Goal: Task Accomplishment & Management: Manage account settings

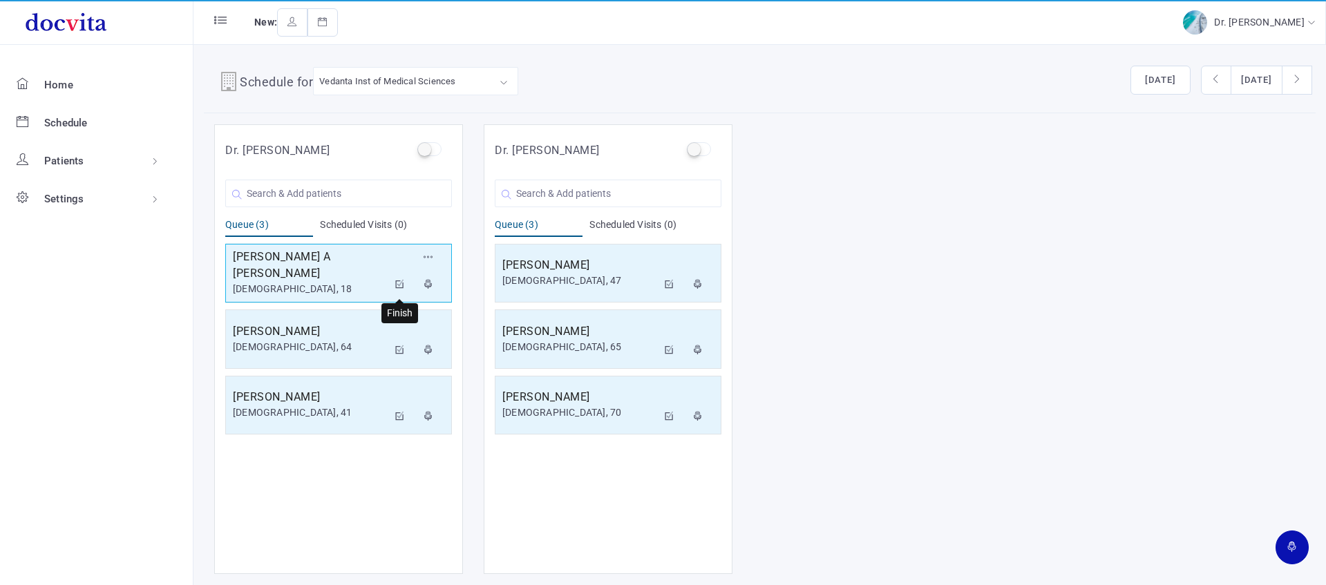
click at [399, 281] on icon at bounding box center [400, 284] width 10 height 9
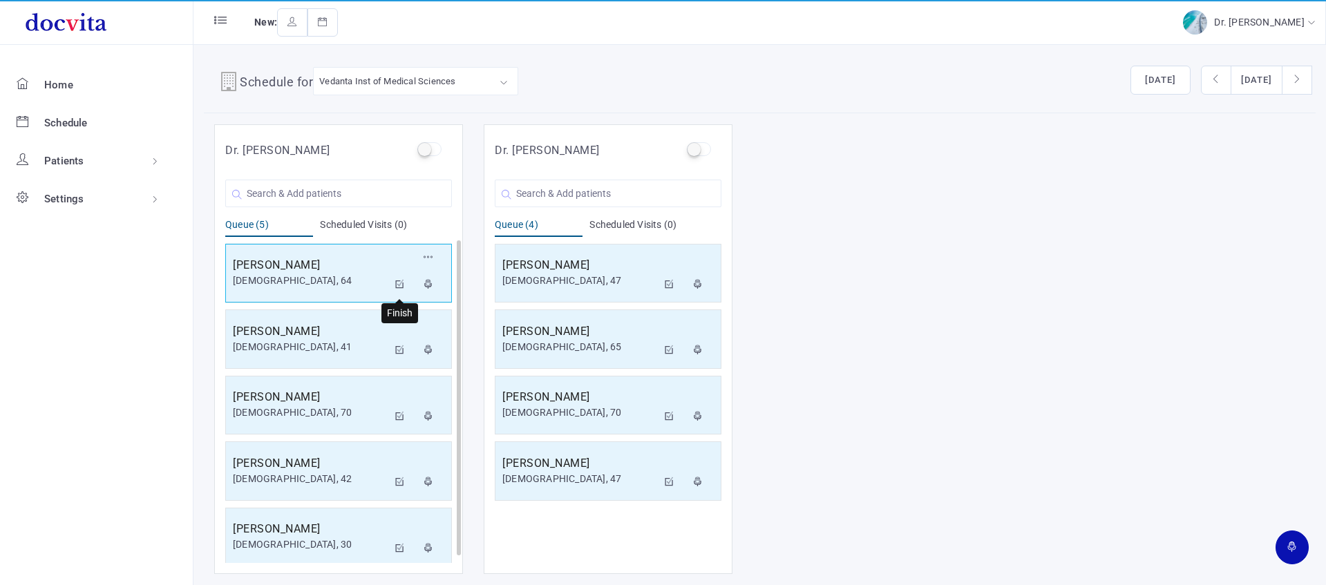
click at [398, 282] on icon at bounding box center [400, 284] width 10 height 9
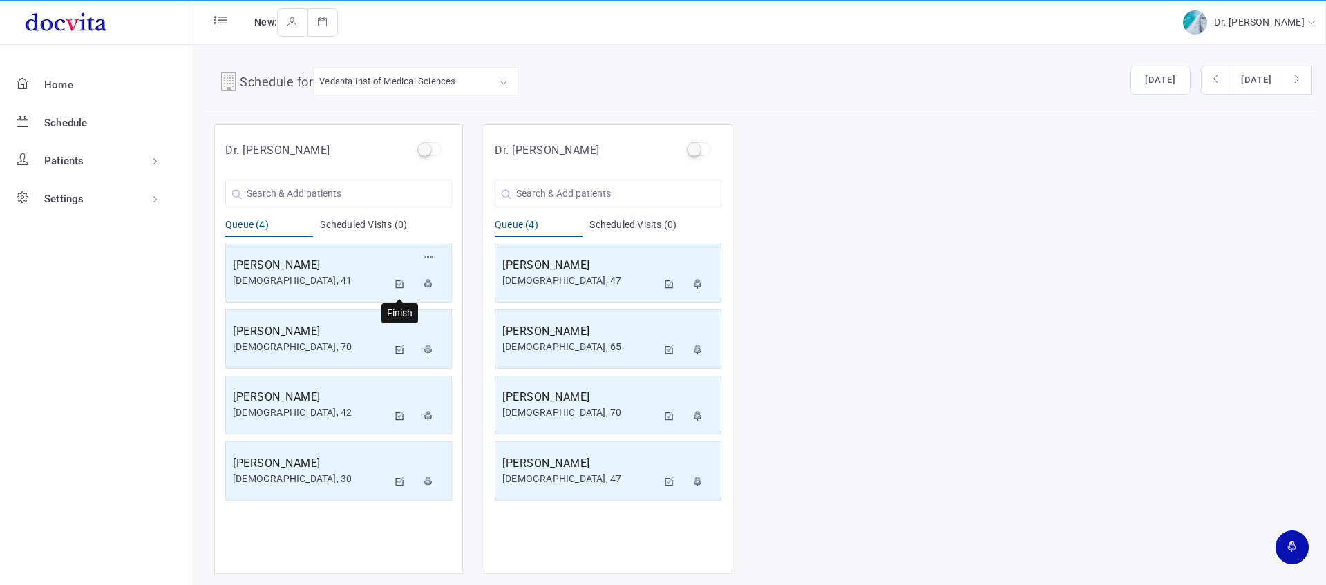
click at [400, 285] on icon at bounding box center [400, 284] width 10 height 9
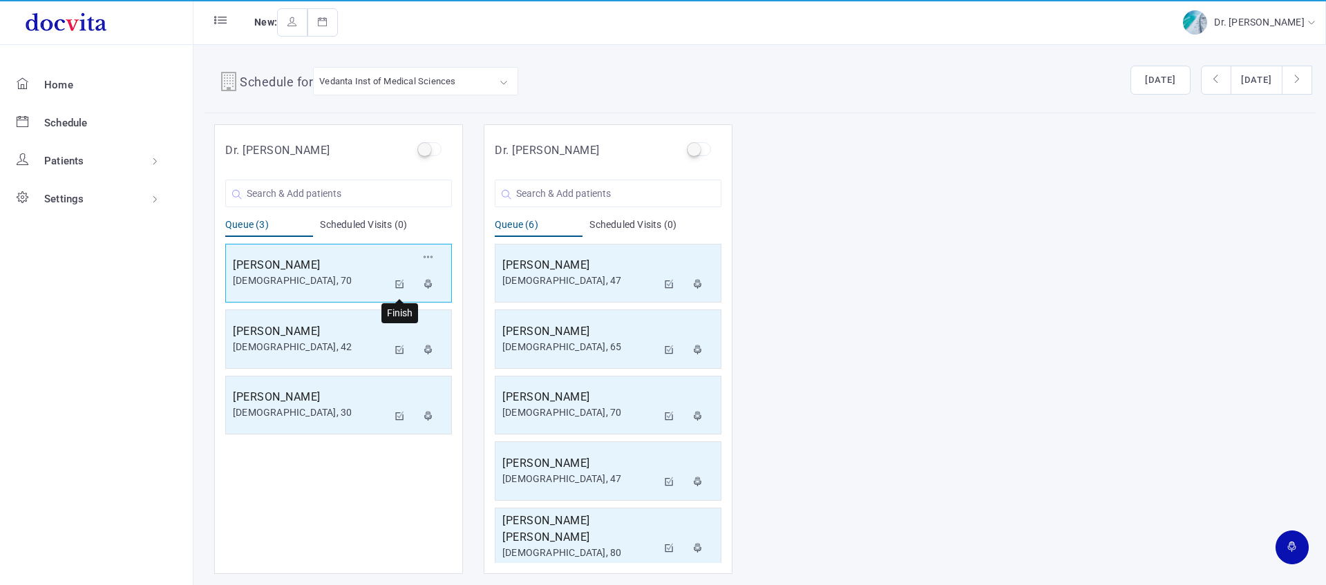
click at [399, 282] on icon at bounding box center [400, 284] width 10 height 9
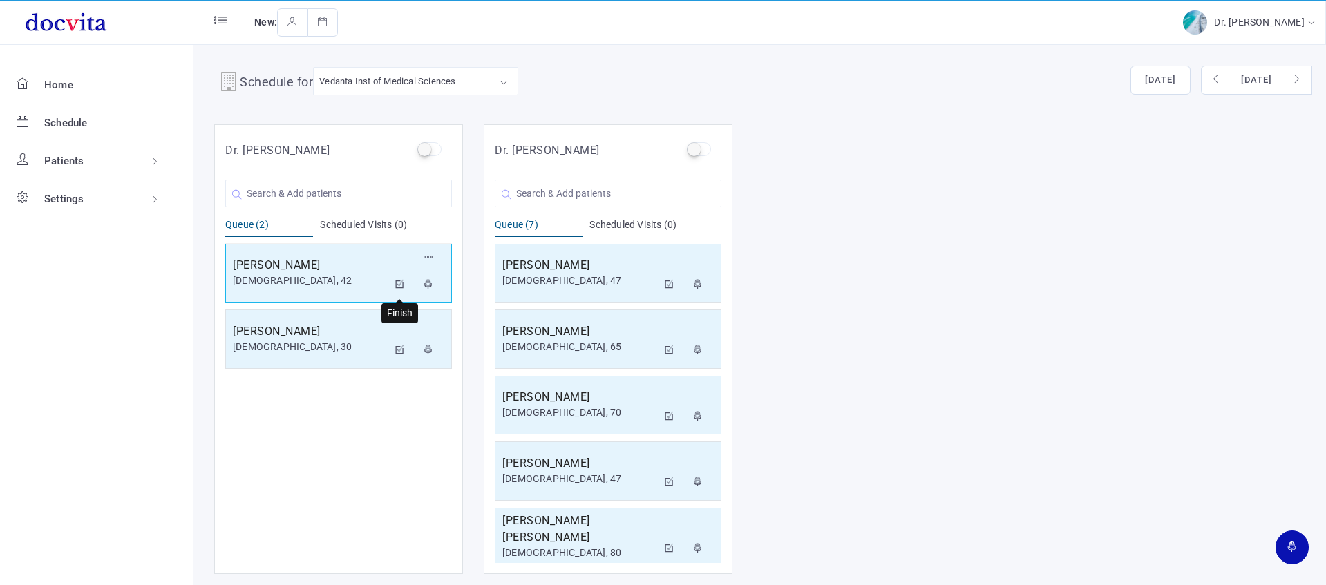
click at [401, 282] on icon at bounding box center [400, 284] width 10 height 9
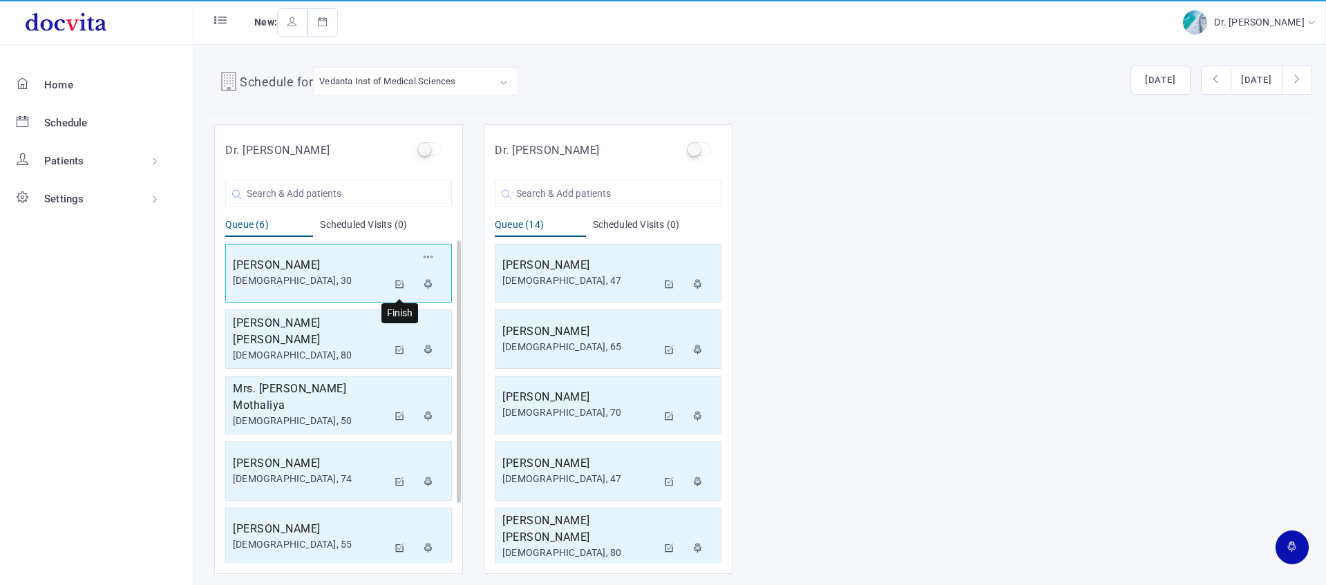
click at [397, 280] on icon at bounding box center [400, 284] width 10 height 9
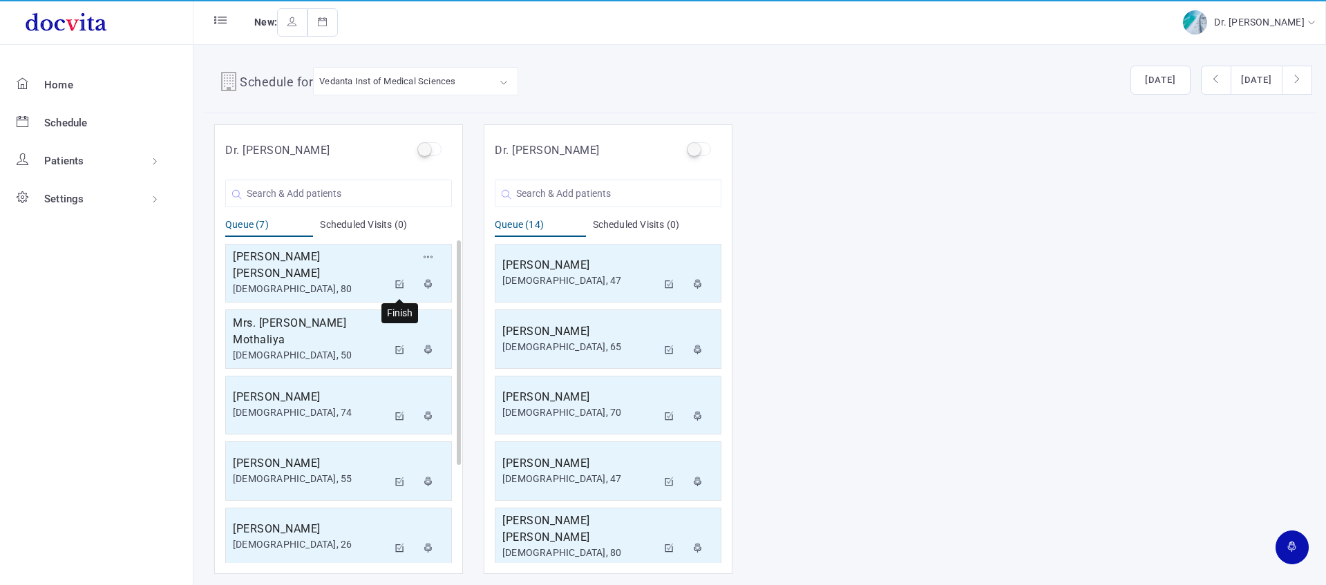
click at [399, 287] on icon at bounding box center [400, 284] width 10 height 9
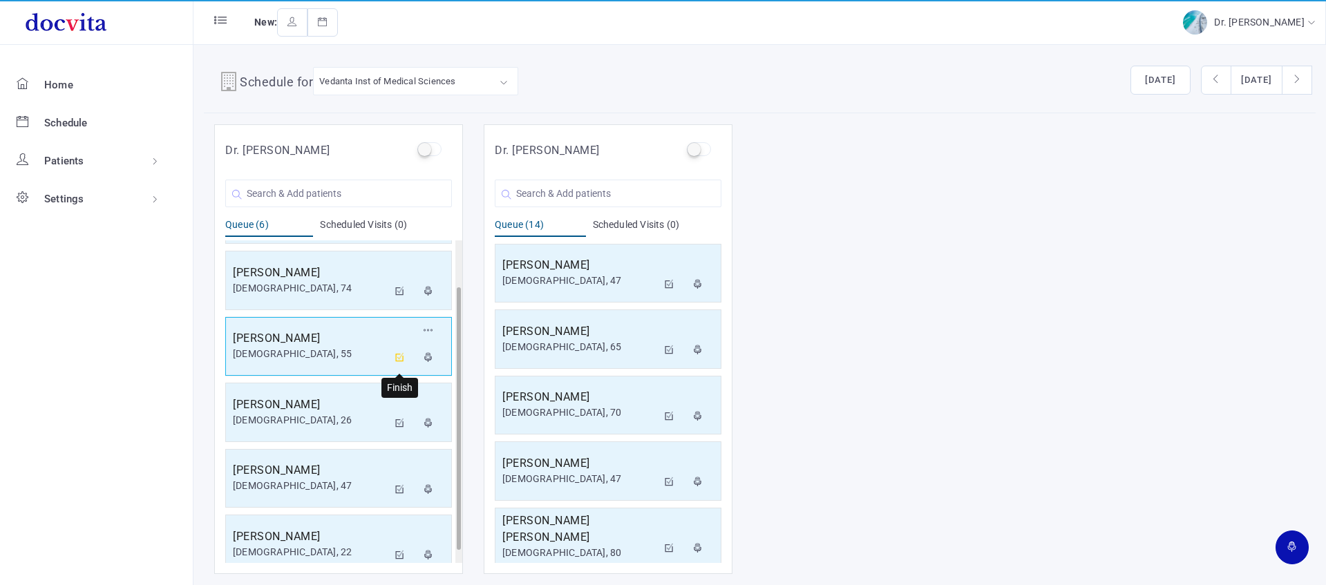
scroll to position [73, 0]
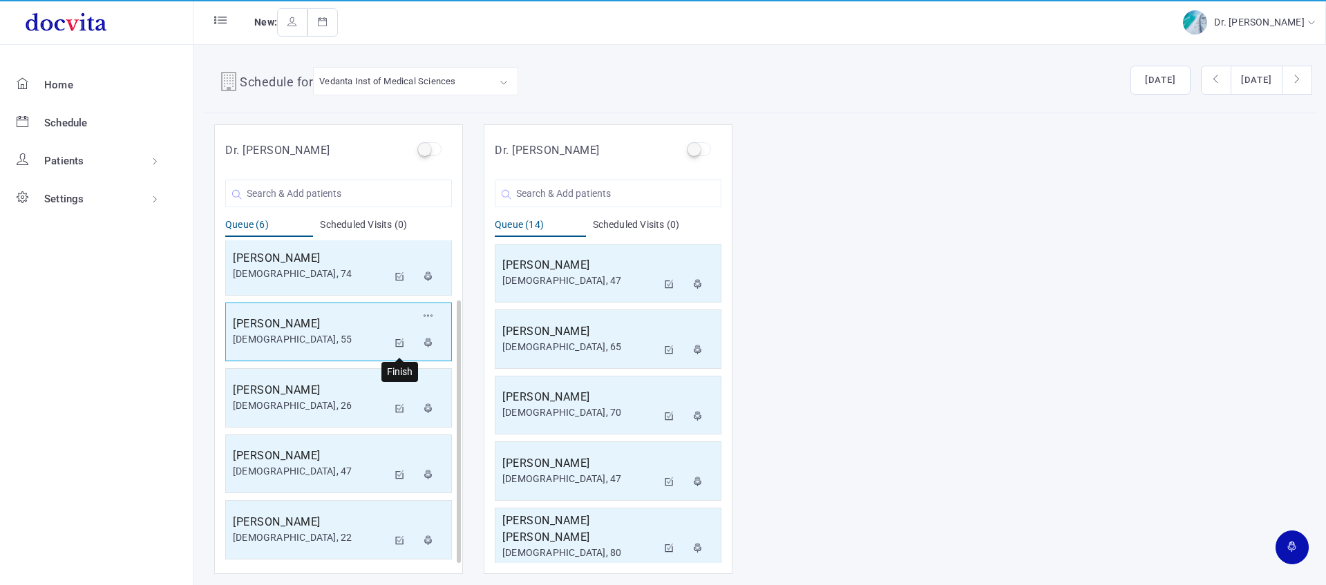
click at [400, 343] on icon at bounding box center [400, 343] width 10 height 9
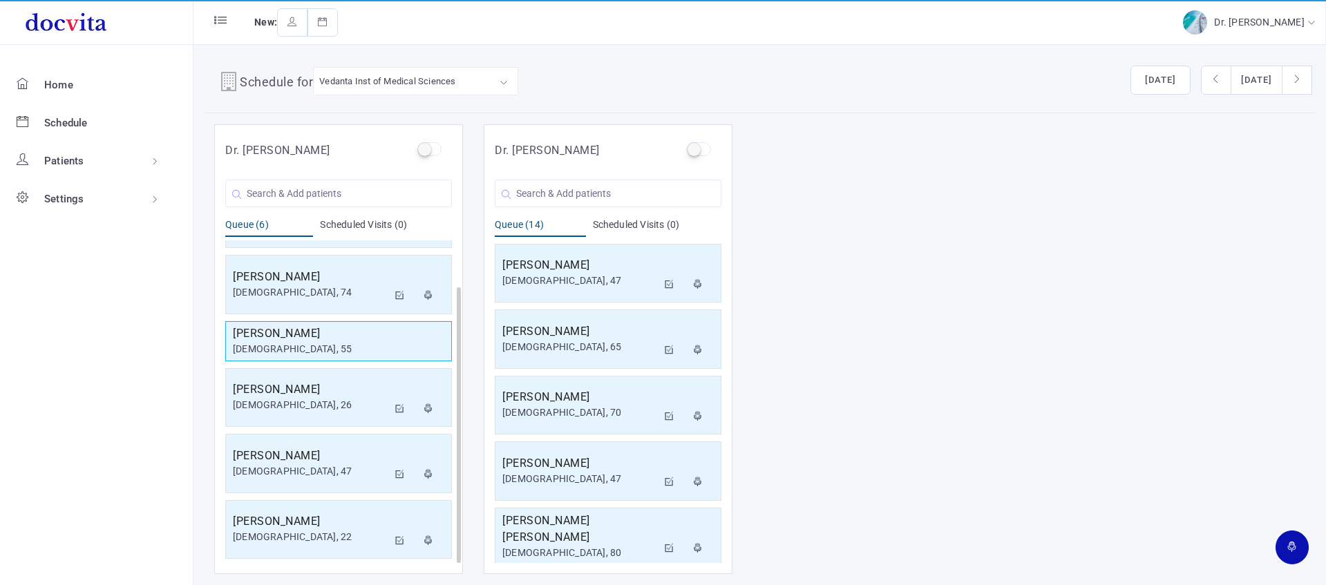
scroll to position [8, 0]
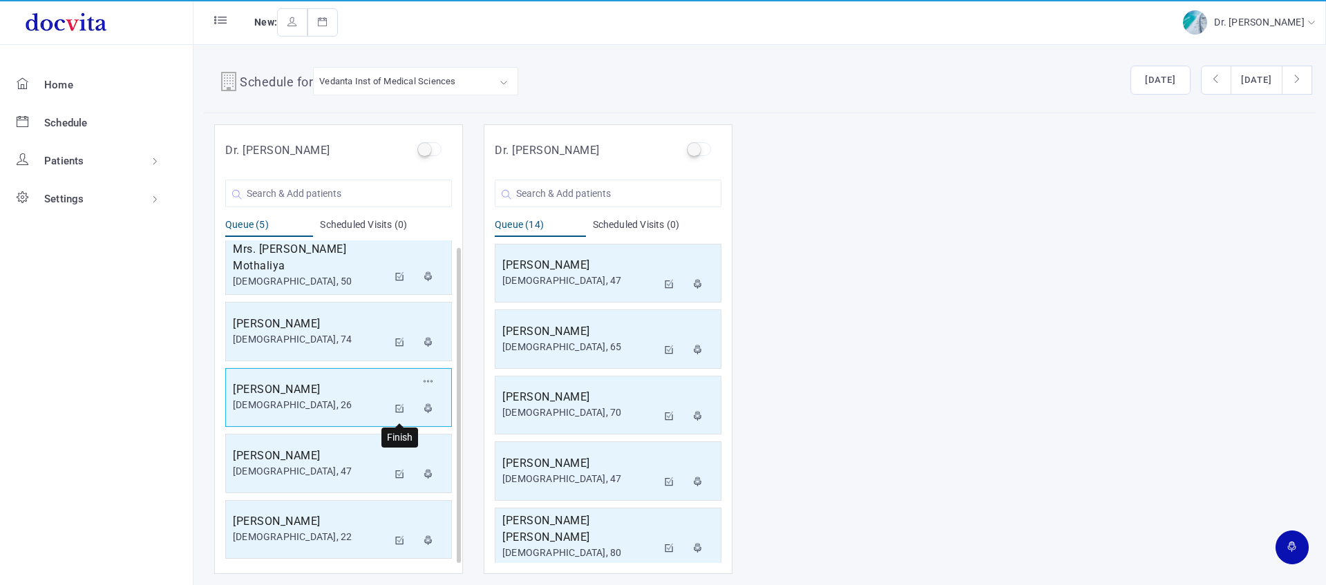
click at [400, 408] on icon at bounding box center [400, 408] width 10 height 9
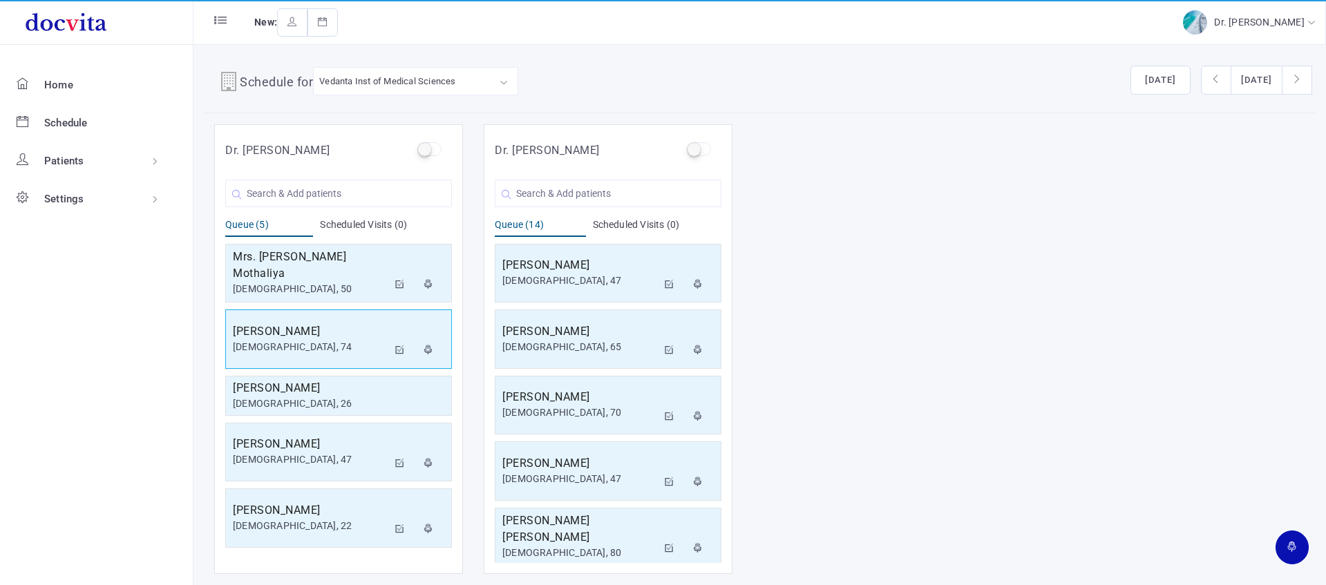
scroll to position [0, 0]
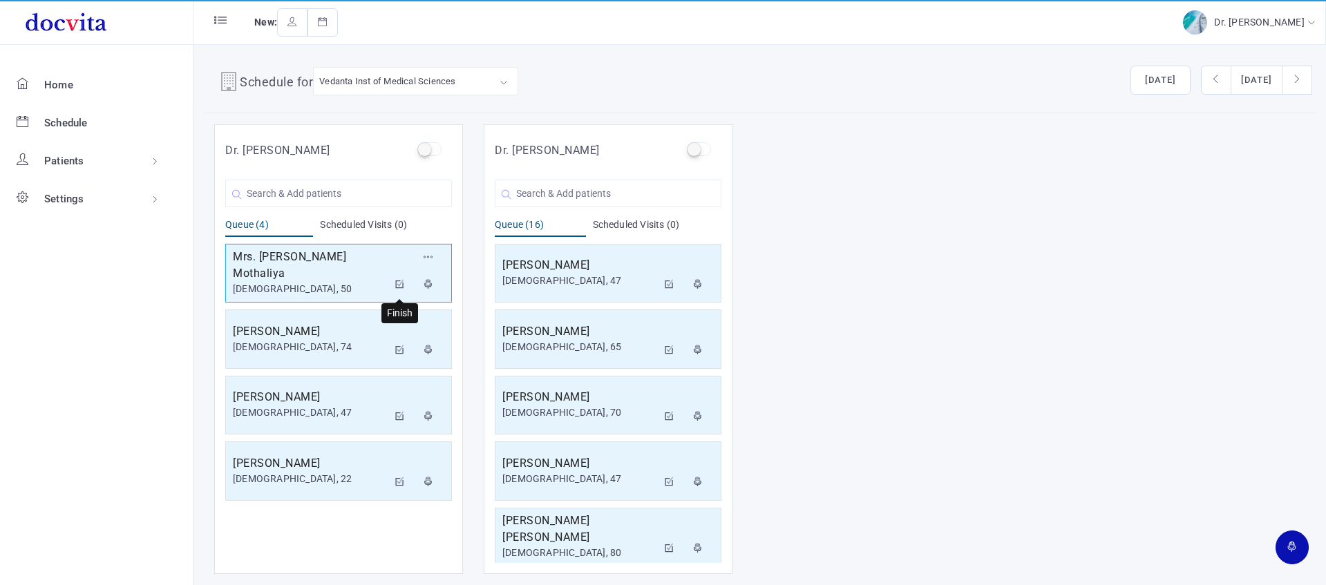
click at [399, 281] on icon at bounding box center [400, 284] width 10 height 9
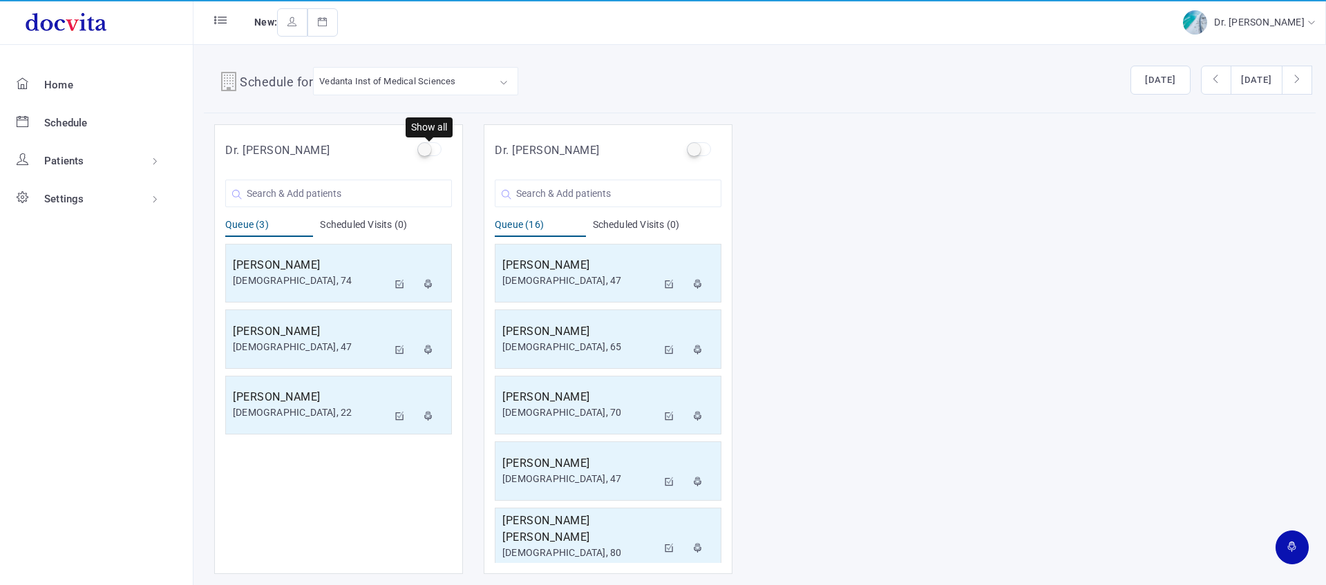
click at [432, 150] on label at bounding box center [429, 149] width 24 height 14
click at [426, 150] on input "checkbox" at bounding box center [421, 146] width 9 height 9
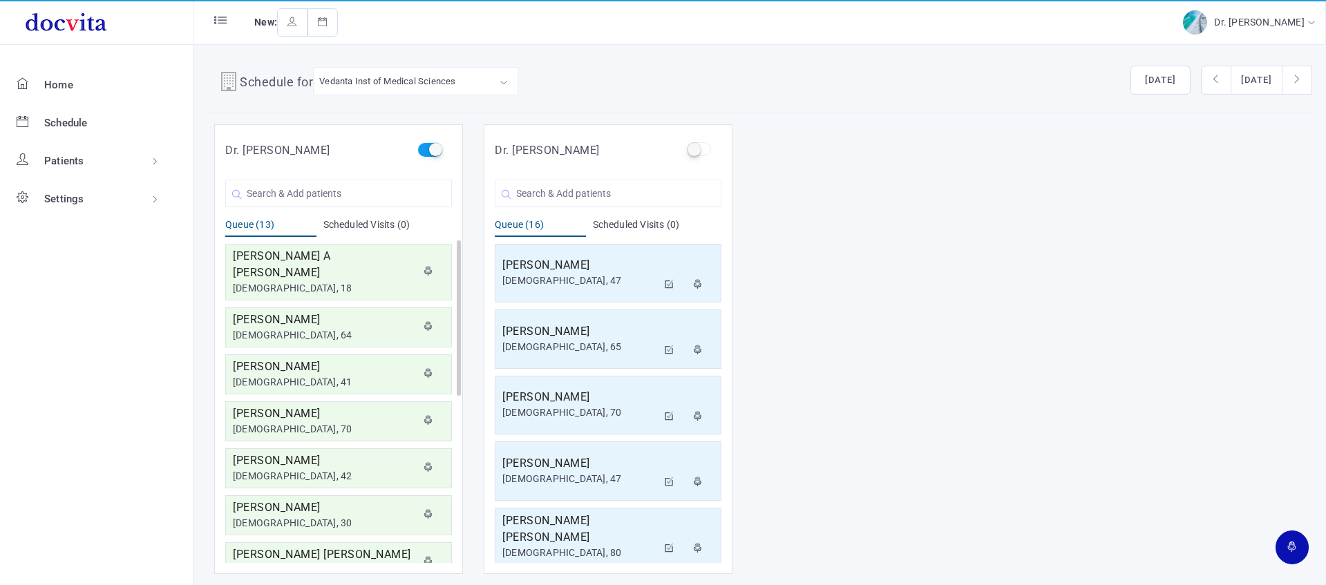
click at [433, 151] on label at bounding box center [429, 149] width 24 height 14
click at [426, 151] on input "checkbox" at bounding box center [421, 146] width 9 height 9
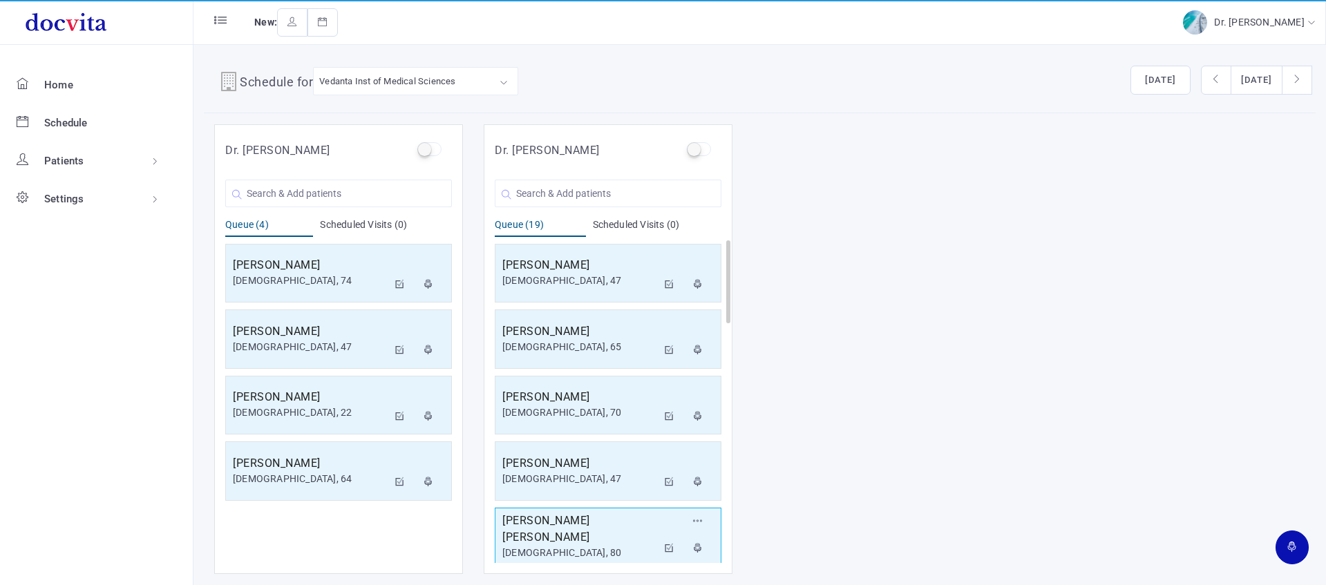
click at [668, 546] on icon at bounding box center [670, 548] width 10 height 9
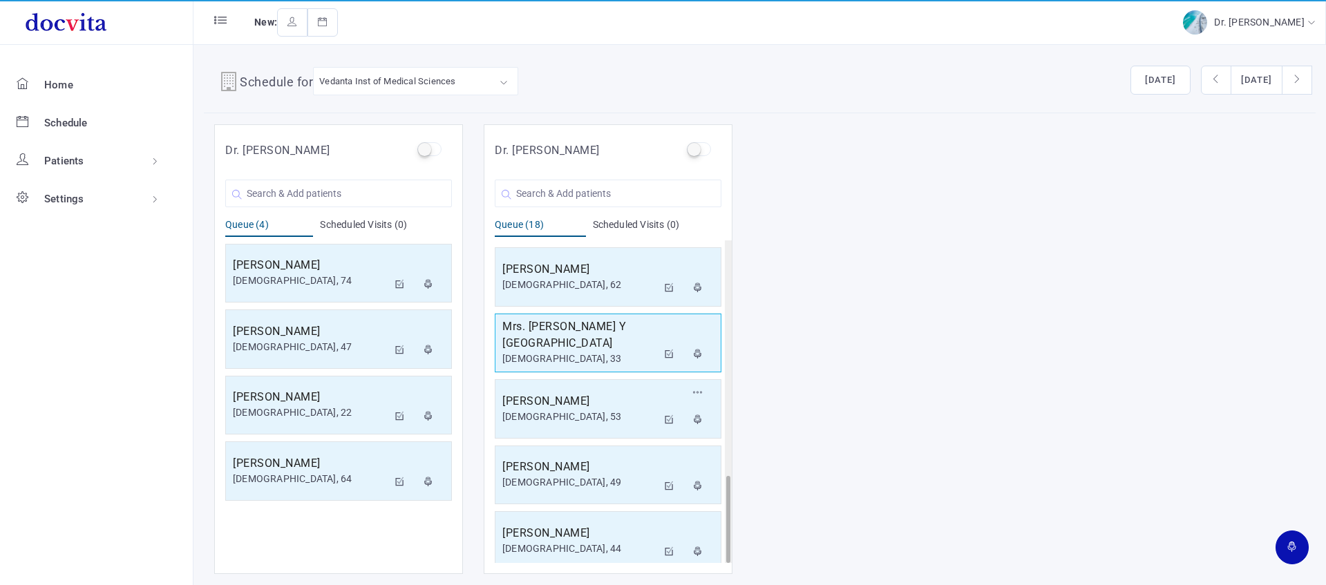
scroll to position [865, 0]
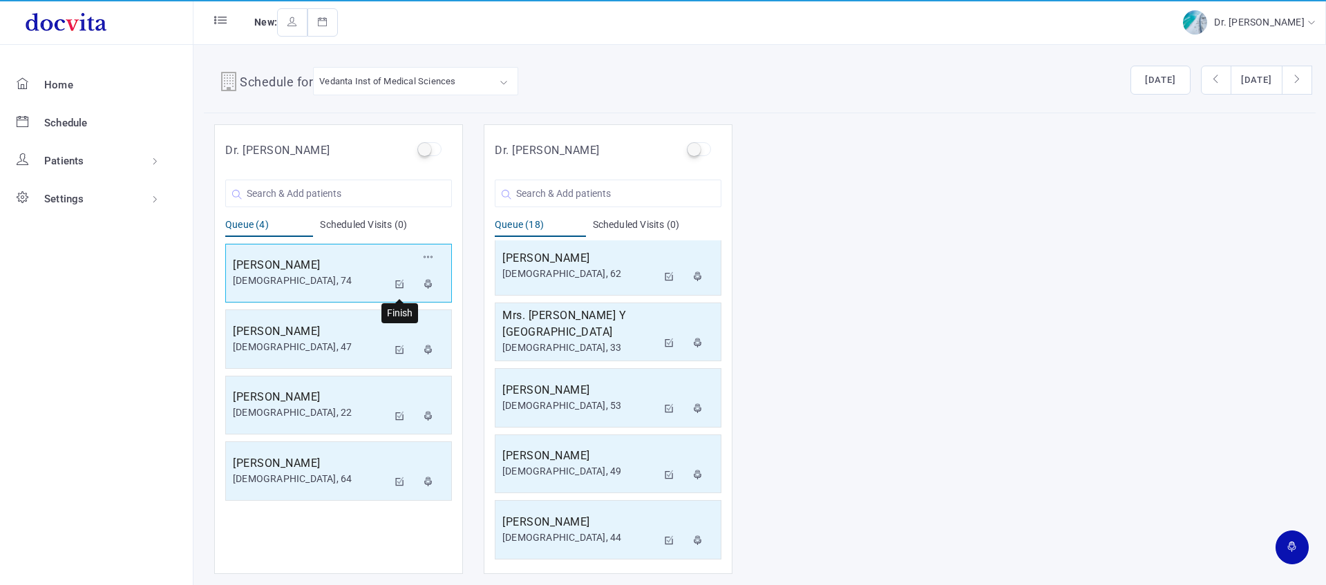
click at [401, 283] on icon at bounding box center [400, 284] width 10 height 9
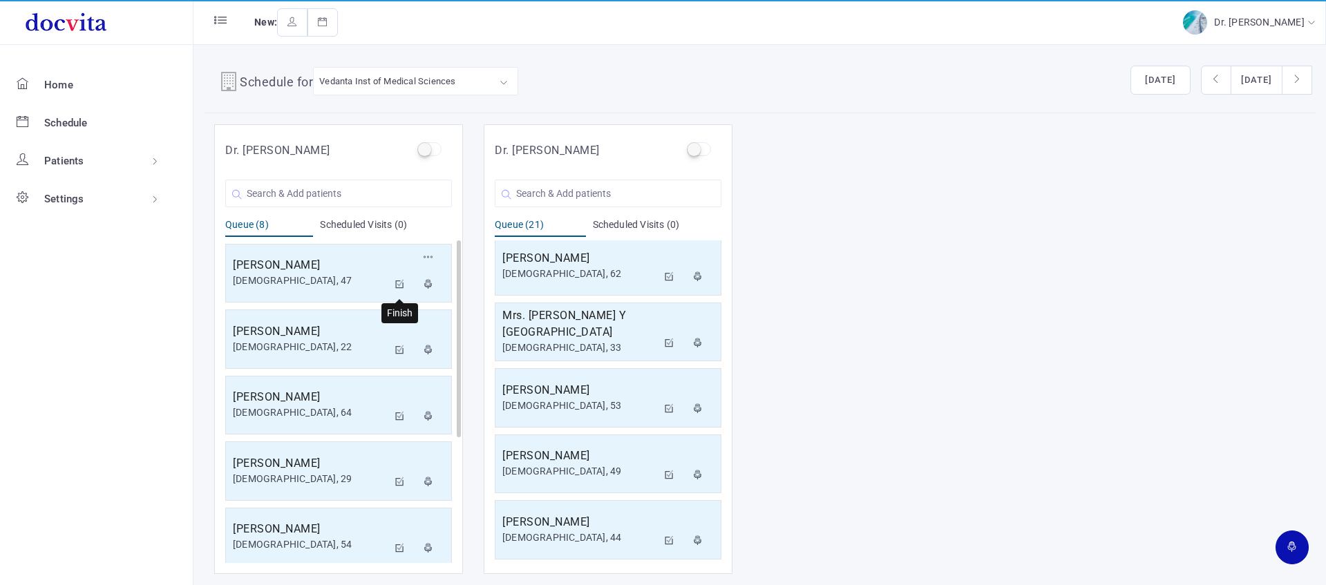
click at [400, 285] on icon at bounding box center [400, 284] width 10 height 9
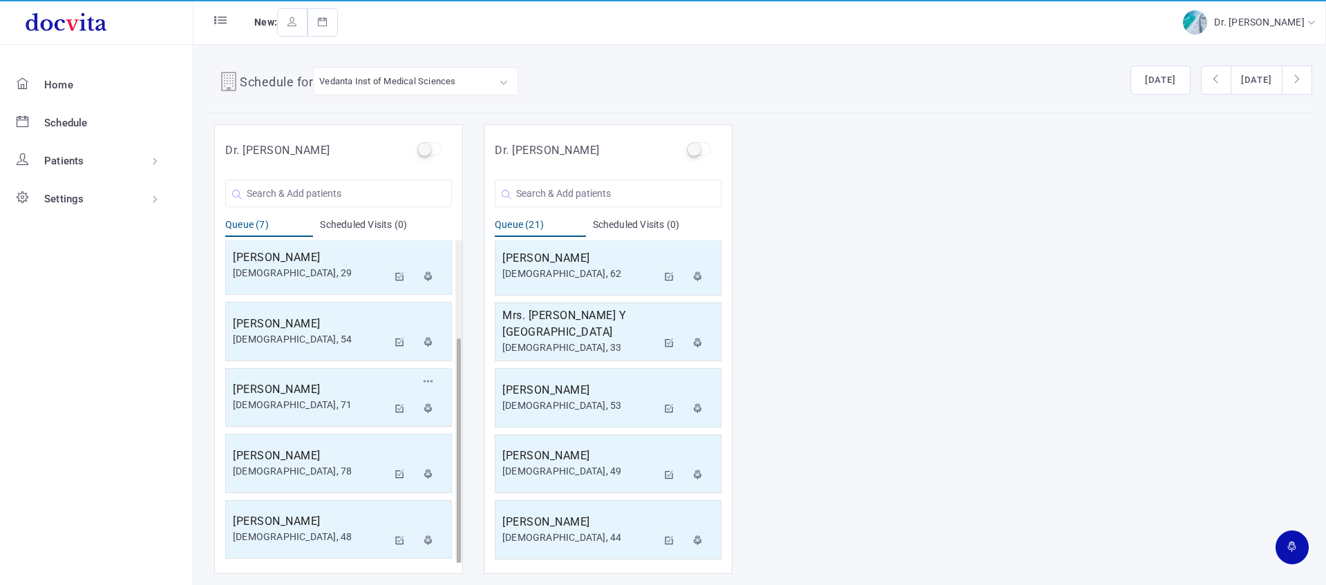
scroll to position [0, 0]
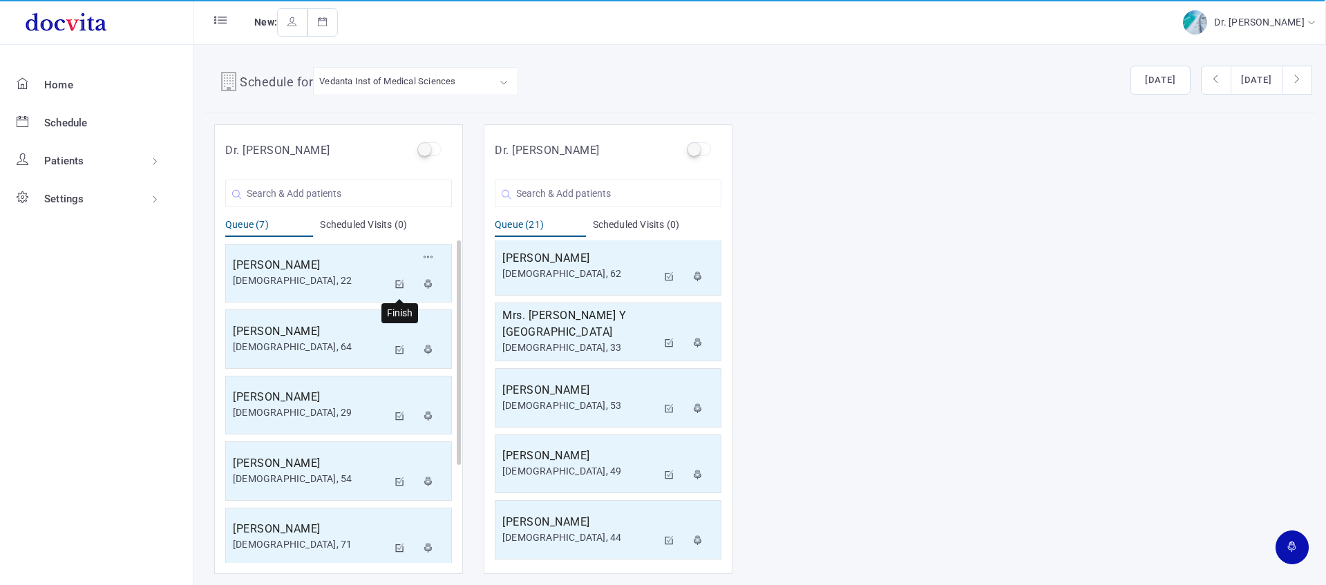
click at [401, 287] on icon at bounding box center [400, 284] width 10 height 9
drag, startPoint x: 397, startPoint y: 281, endPoint x: 401, endPoint y: 262, distance: 19.8
click at [397, 281] on icon at bounding box center [400, 284] width 10 height 9
drag, startPoint x: 401, startPoint y: 285, endPoint x: 402, endPoint y: 305, distance: 20.0
click at [400, 287] on icon at bounding box center [400, 284] width 10 height 9
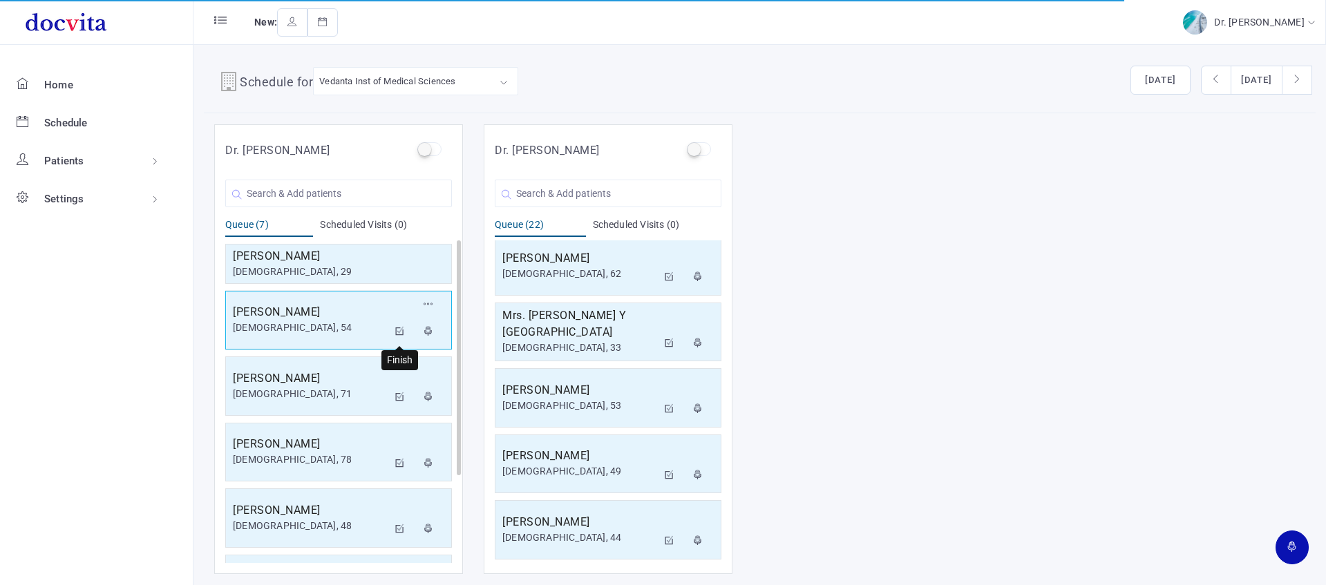
click at [399, 330] on icon at bounding box center [400, 331] width 10 height 9
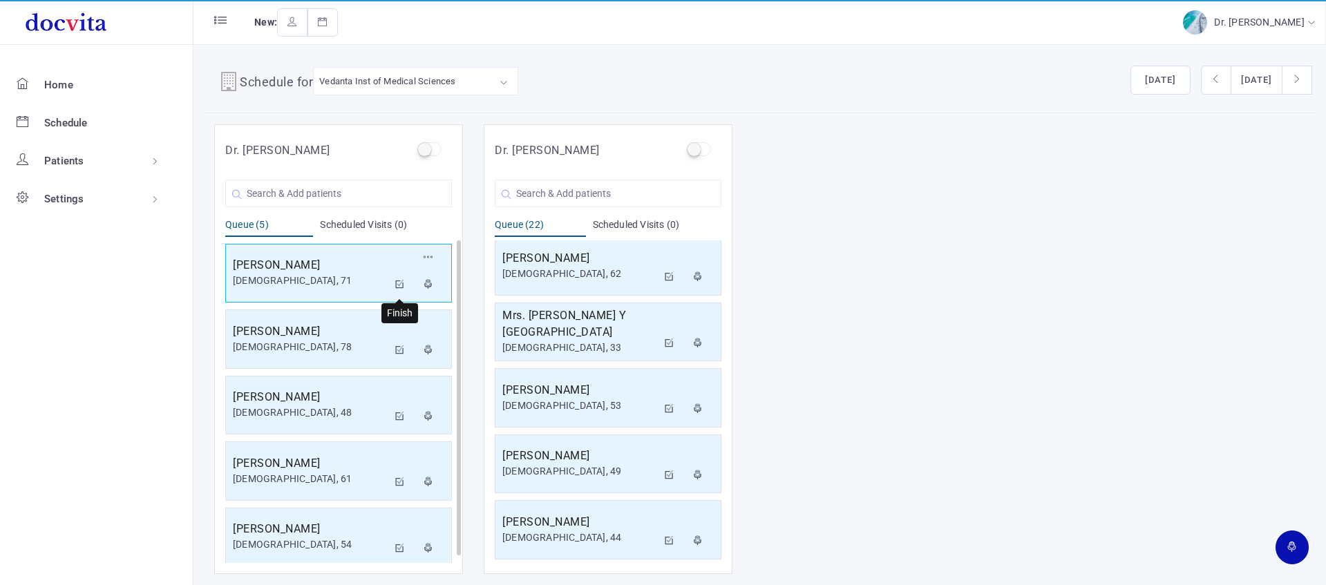
click at [400, 280] on icon at bounding box center [400, 284] width 10 height 9
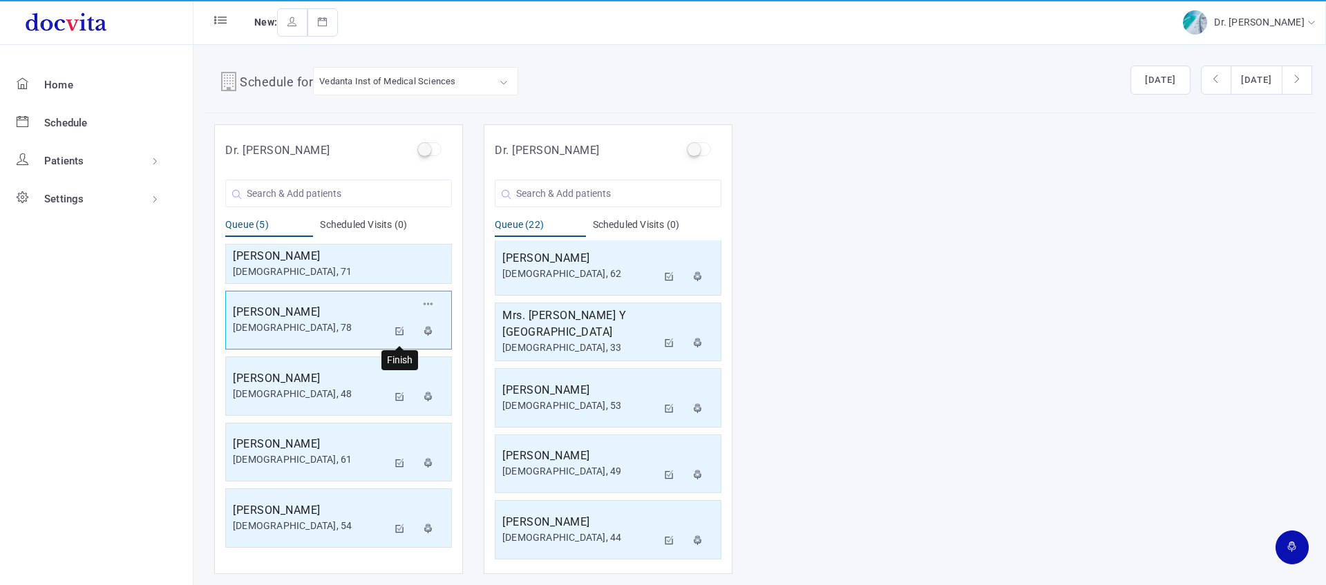
click at [401, 329] on icon at bounding box center [400, 331] width 10 height 9
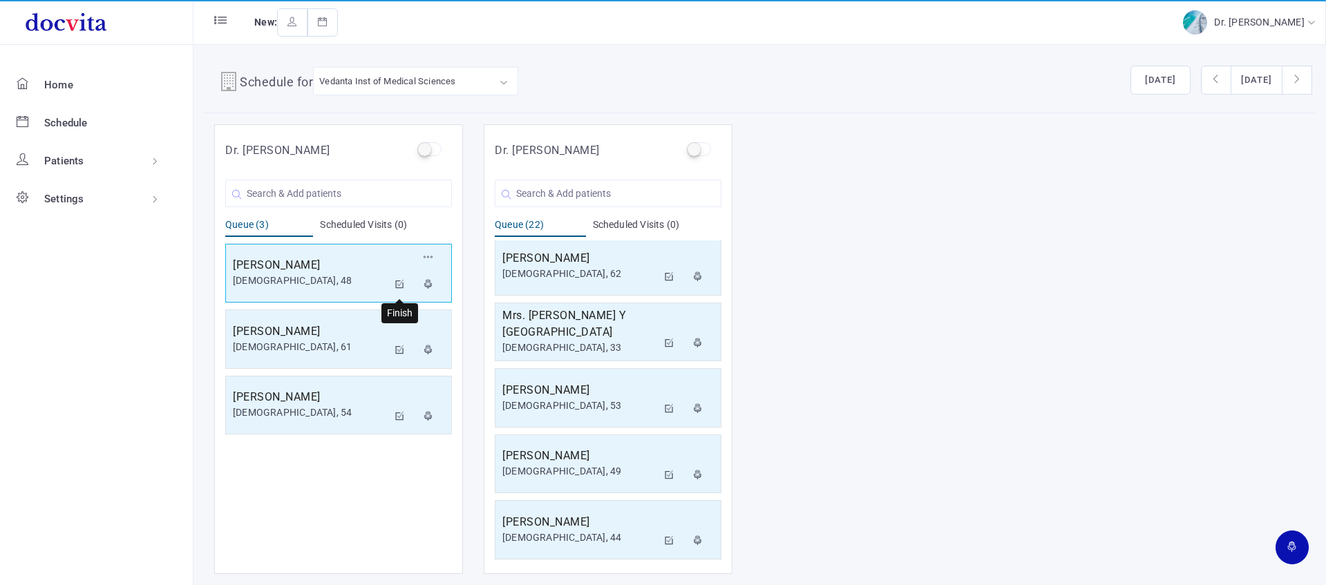
click at [403, 283] on icon at bounding box center [400, 284] width 10 height 9
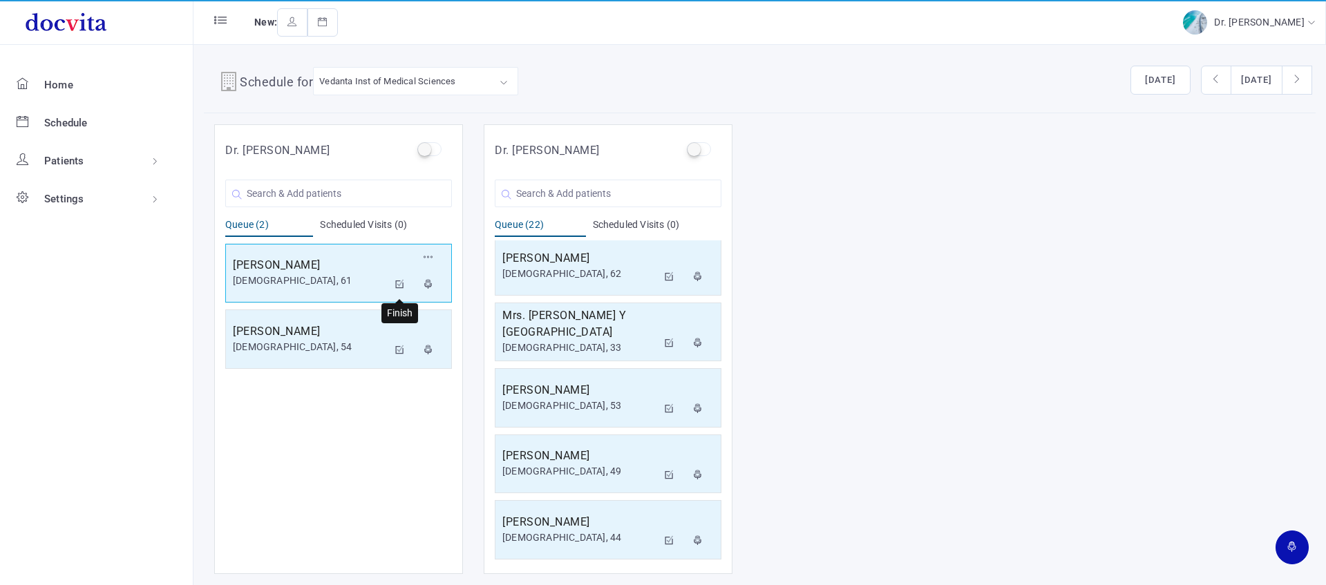
click at [397, 283] on icon at bounding box center [400, 284] width 10 height 9
click at [399, 281] on icon at bounding box center [400, 284] width 10 height 9
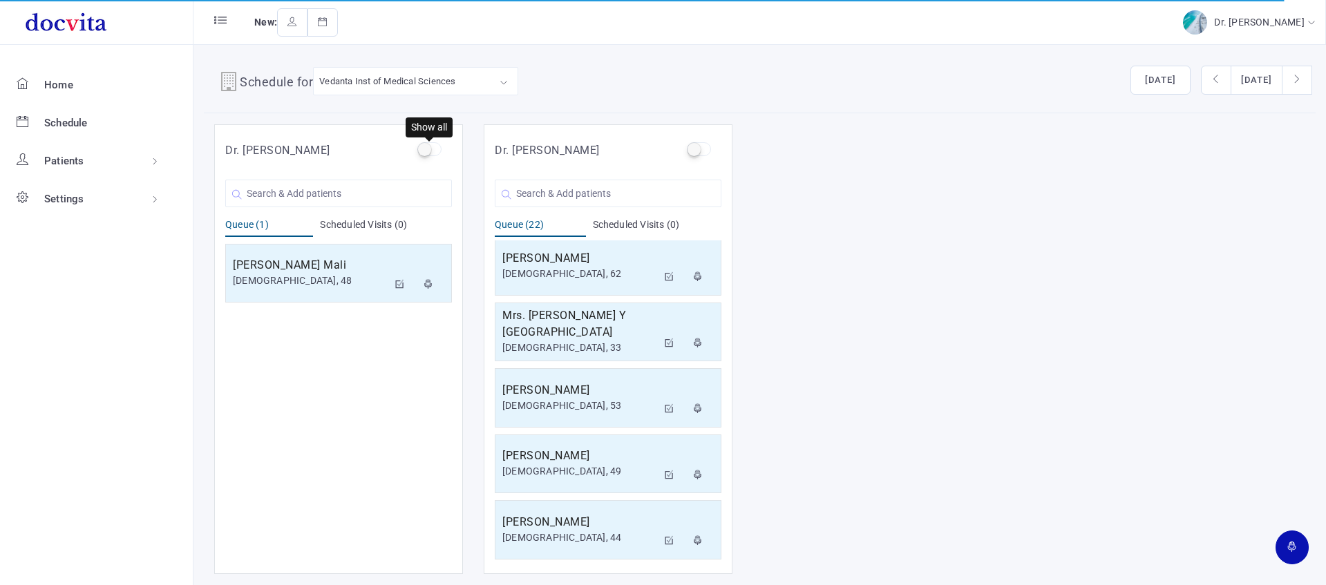
click at [427, 151] on label at bounding box center [429, 149] width 24 height 14
click at [426, 151] on input "checkbox" at bounding box center [421, 146] width 9 height 9
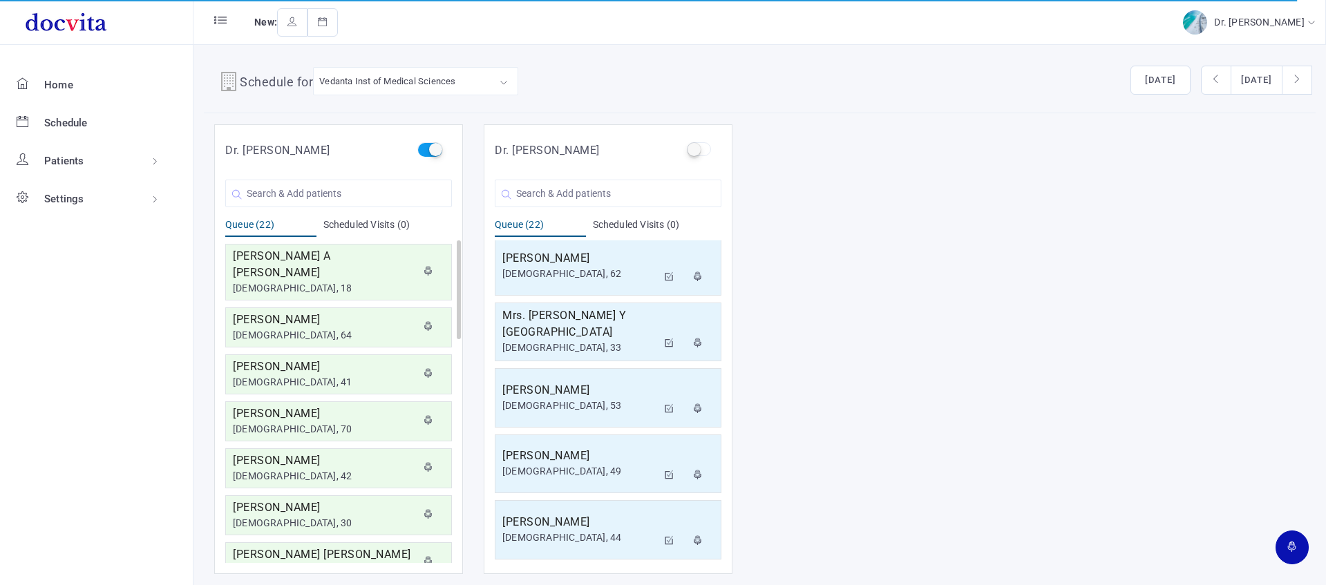
drag, startPoint x: 435, startPoint y: 151, endPoint x: 417, endPoint y: 151, distance: 18.0
click at [435, 151] on label at bounding box center [429, 149] width 24 height 14
click at [426, 151] on input "checkbox" at bounding box center [421, 146] width 9 height 9
checkbox input "false"
